Goal: Use online tool/utility: Utilize a website feature to perform a specific function

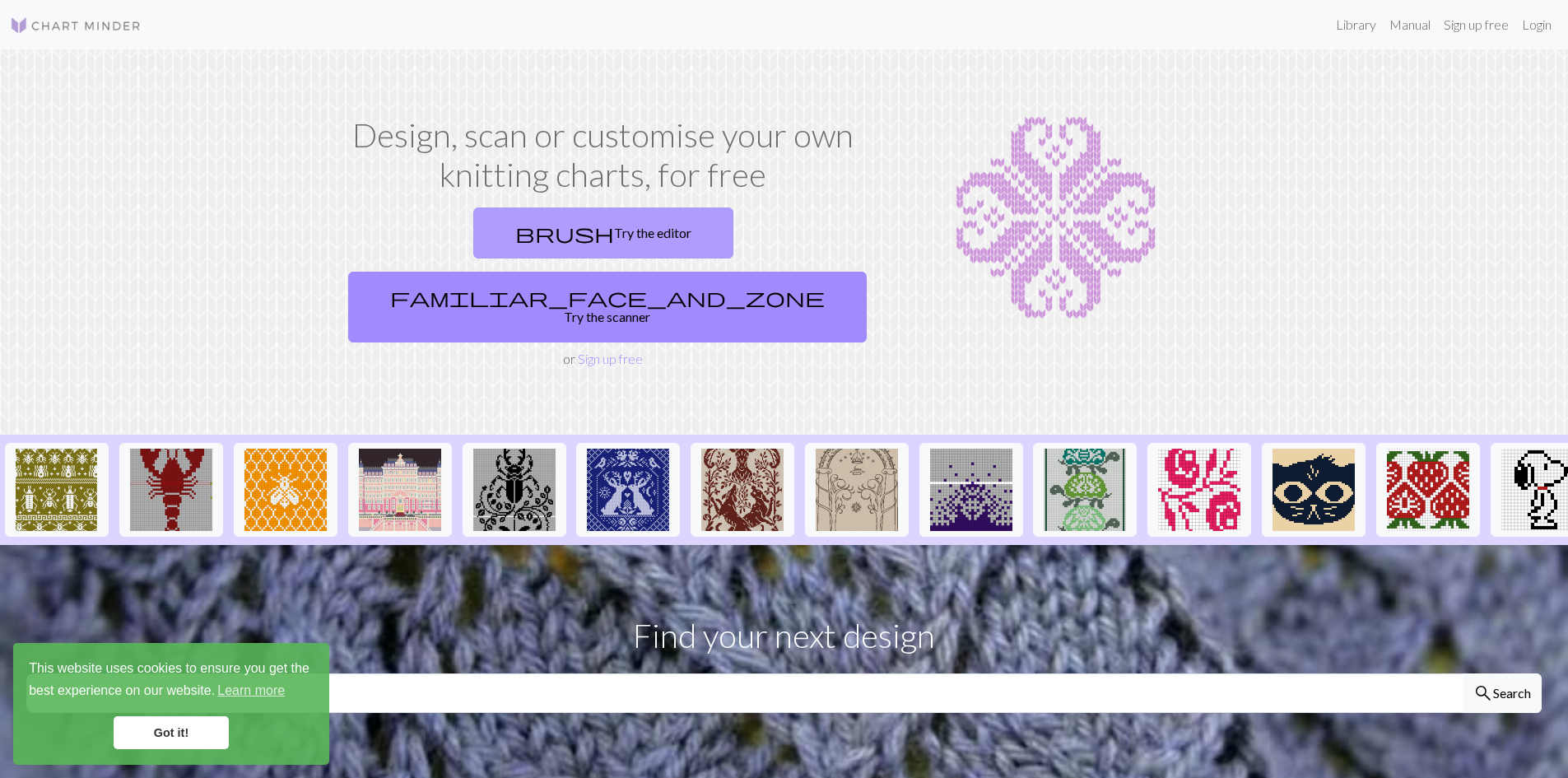
click at [489, 241] on link "brush Try the editor" at bounding box center [603, 233] width 260 height 51
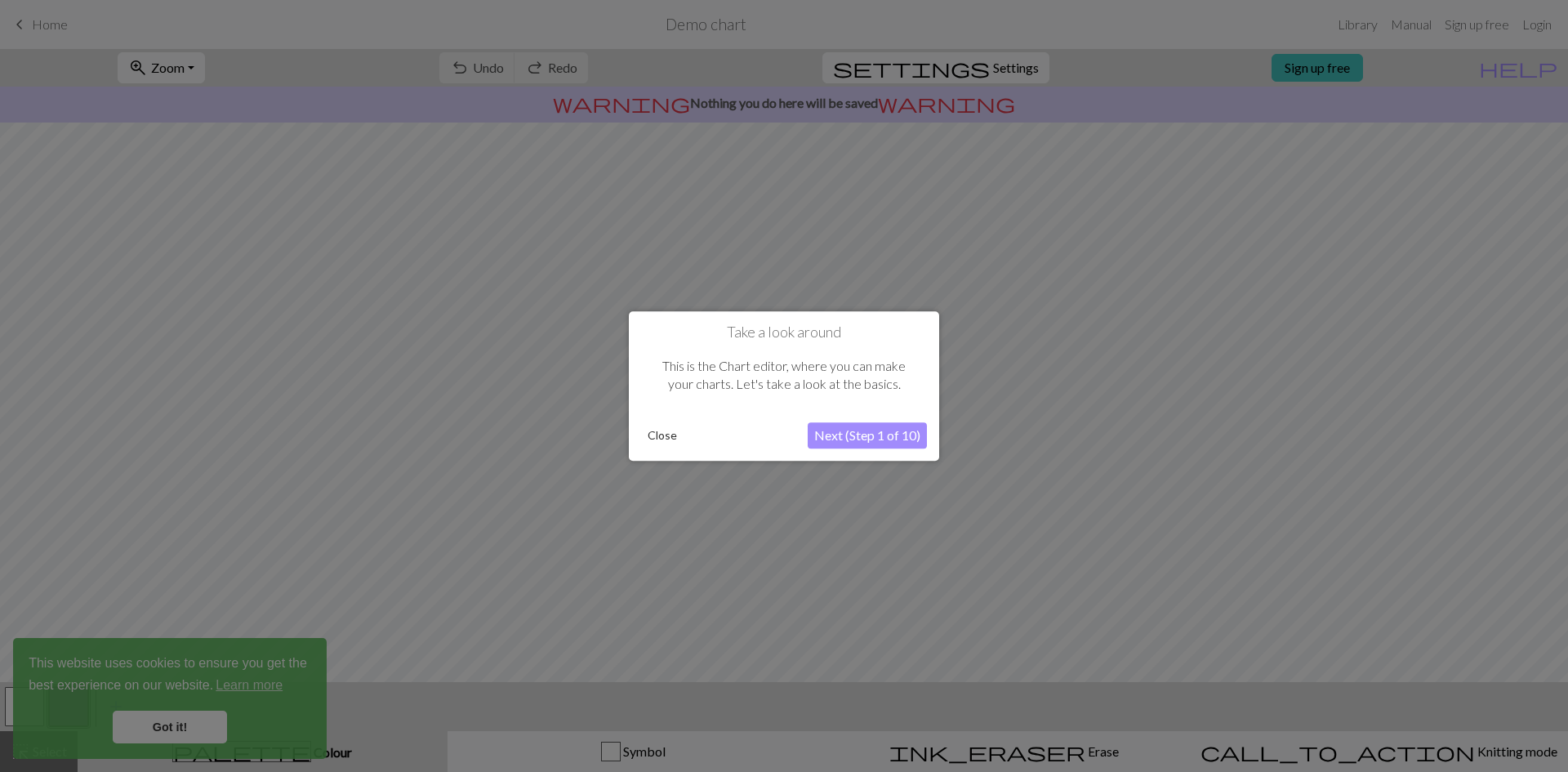
click at [873, 437] on button "Next (Step 1 of 10)" at bounding box center [868, 435] width 120 height 26
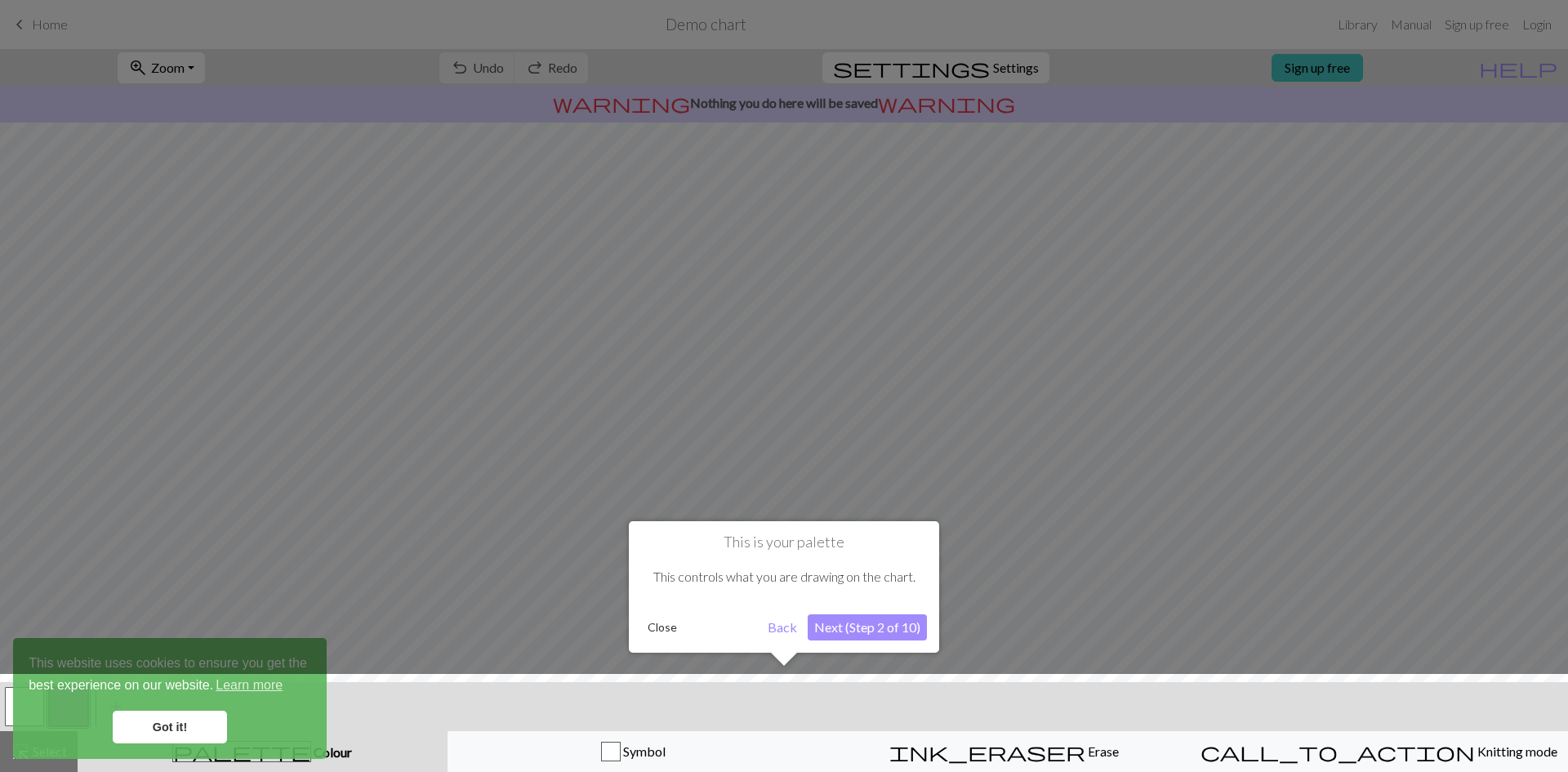
click at [832, 626] on button "Next (Step 2 of 10)" at bounding box center [868, 627] width 120 height 26
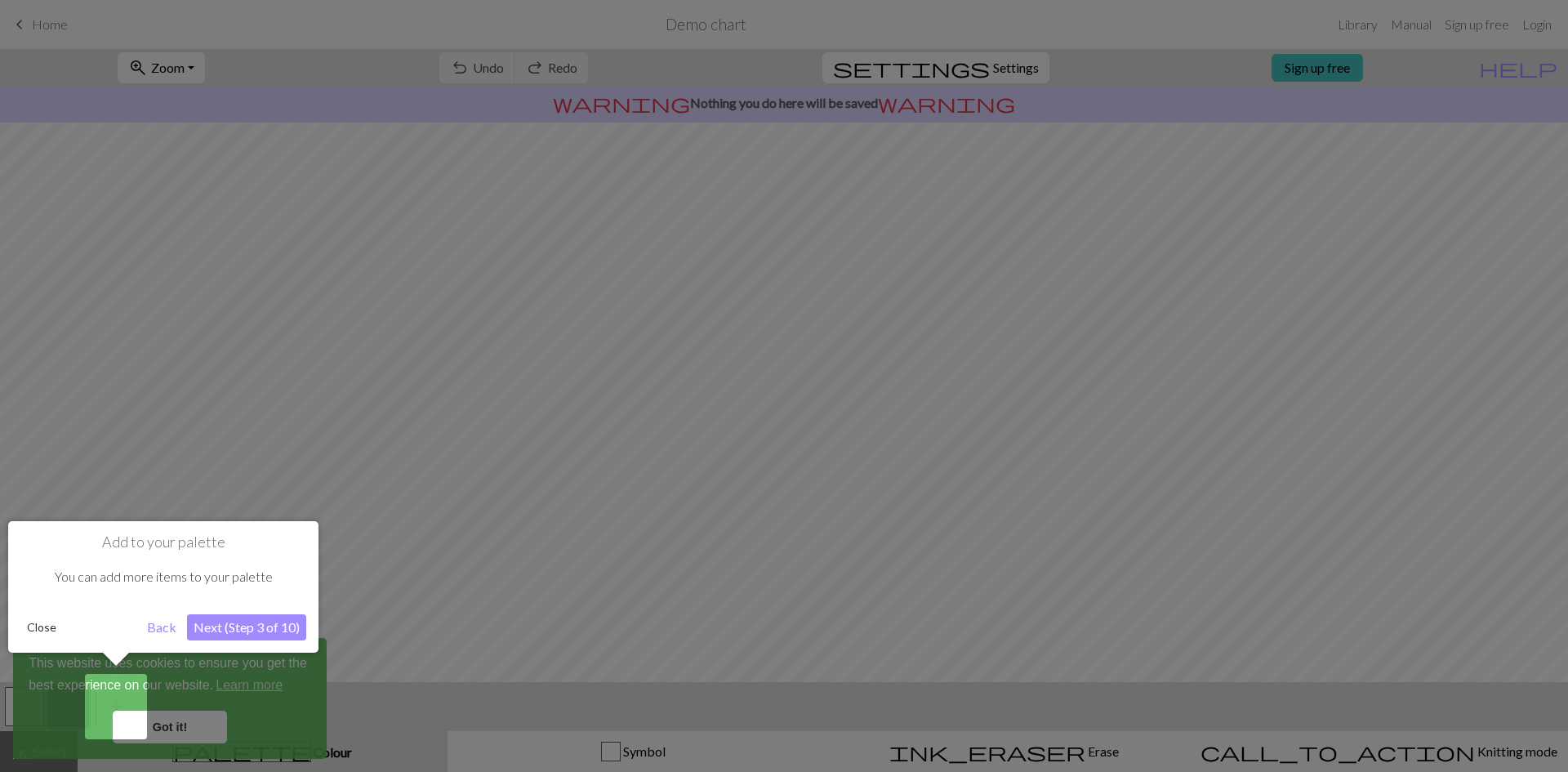
click at [34, 629] on button "Close" at bounding box center [42, 627] width 43 height 24
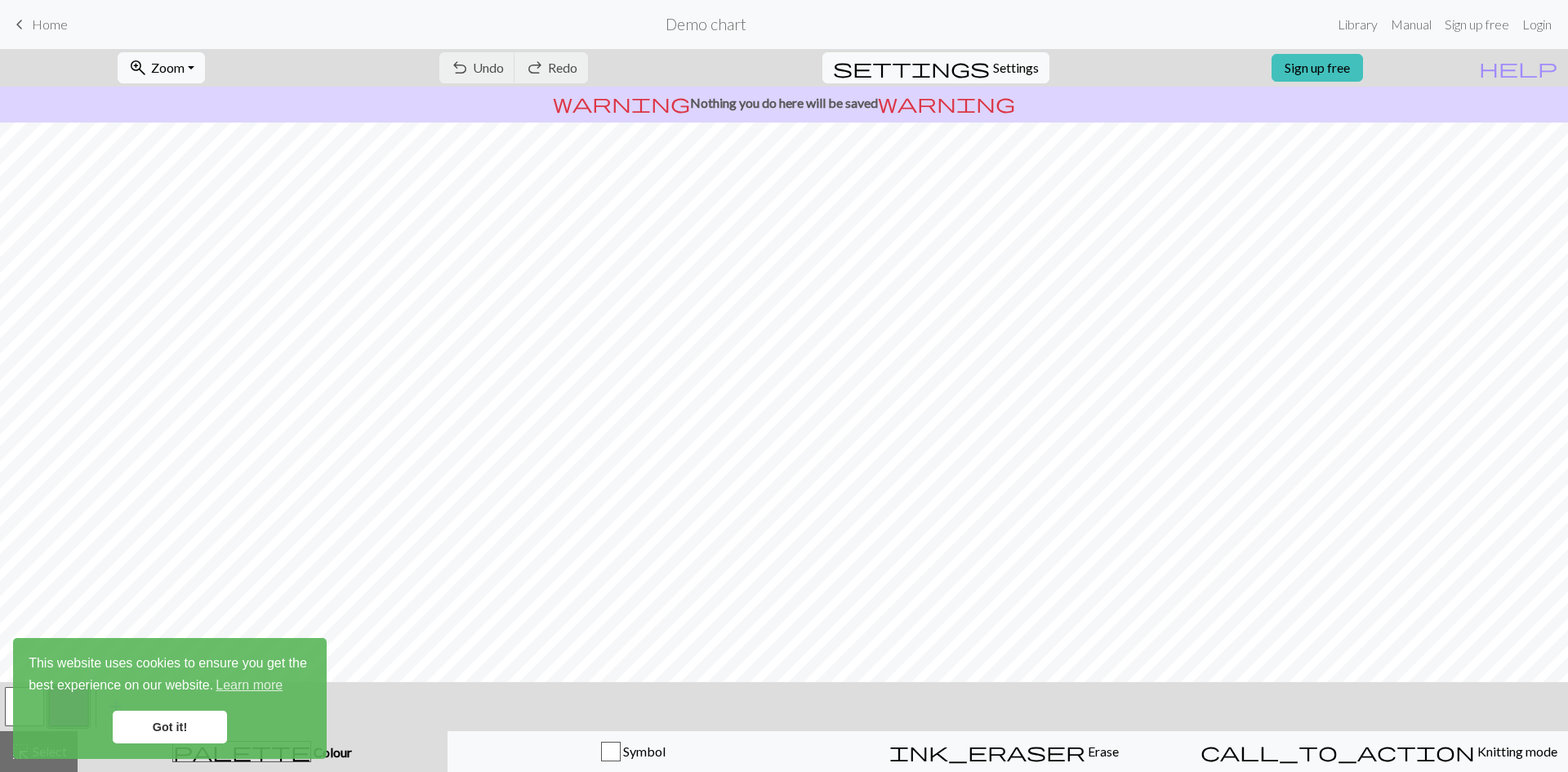
click at [159, 727] on link "Got it!" at bounding box center [169, 727] width 114 height 33
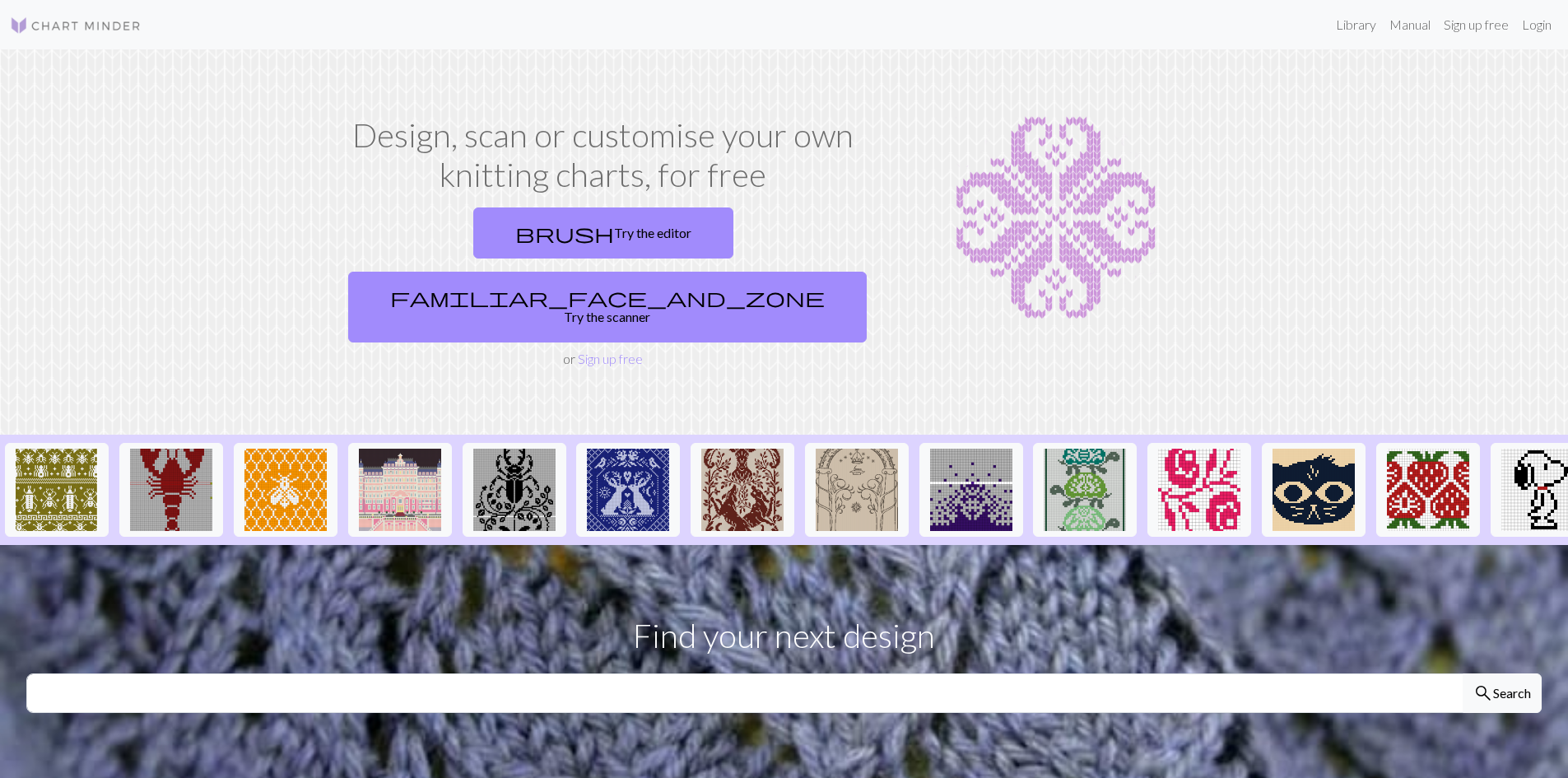
click at [84, 26] on img at bounding box center [76, 26] width 132 height 20
click at [473, 233] on link "brush Try the editor" at bounding box center [603, 233] width 260 height 51
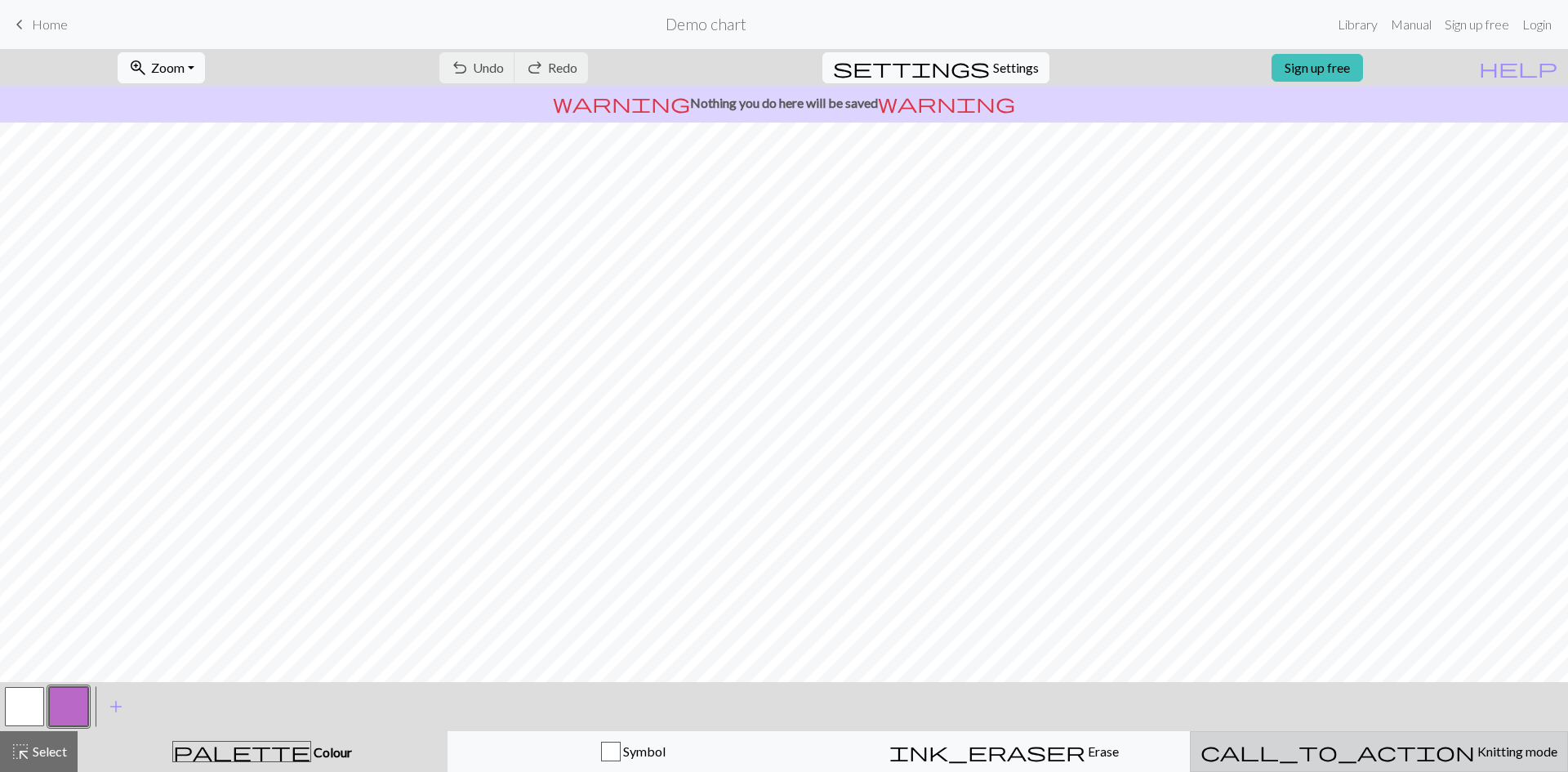
click at [1475, 750] on span "Knitting mode" at bounding box center [1515, 750] width 82 height 15
